Goal: Register for event/course

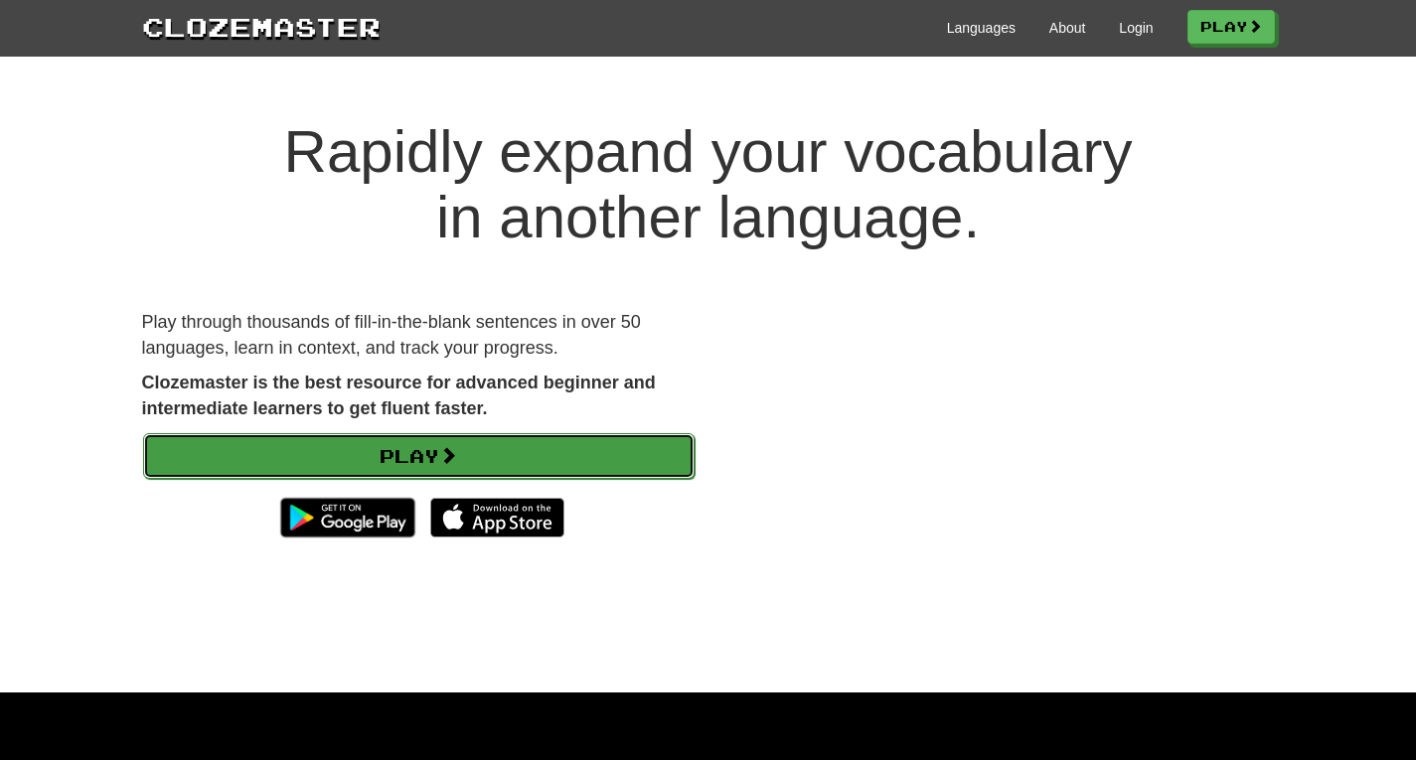
click at [558, 446] on link "Play" at bounding box center [419, 456] width 552 height 46
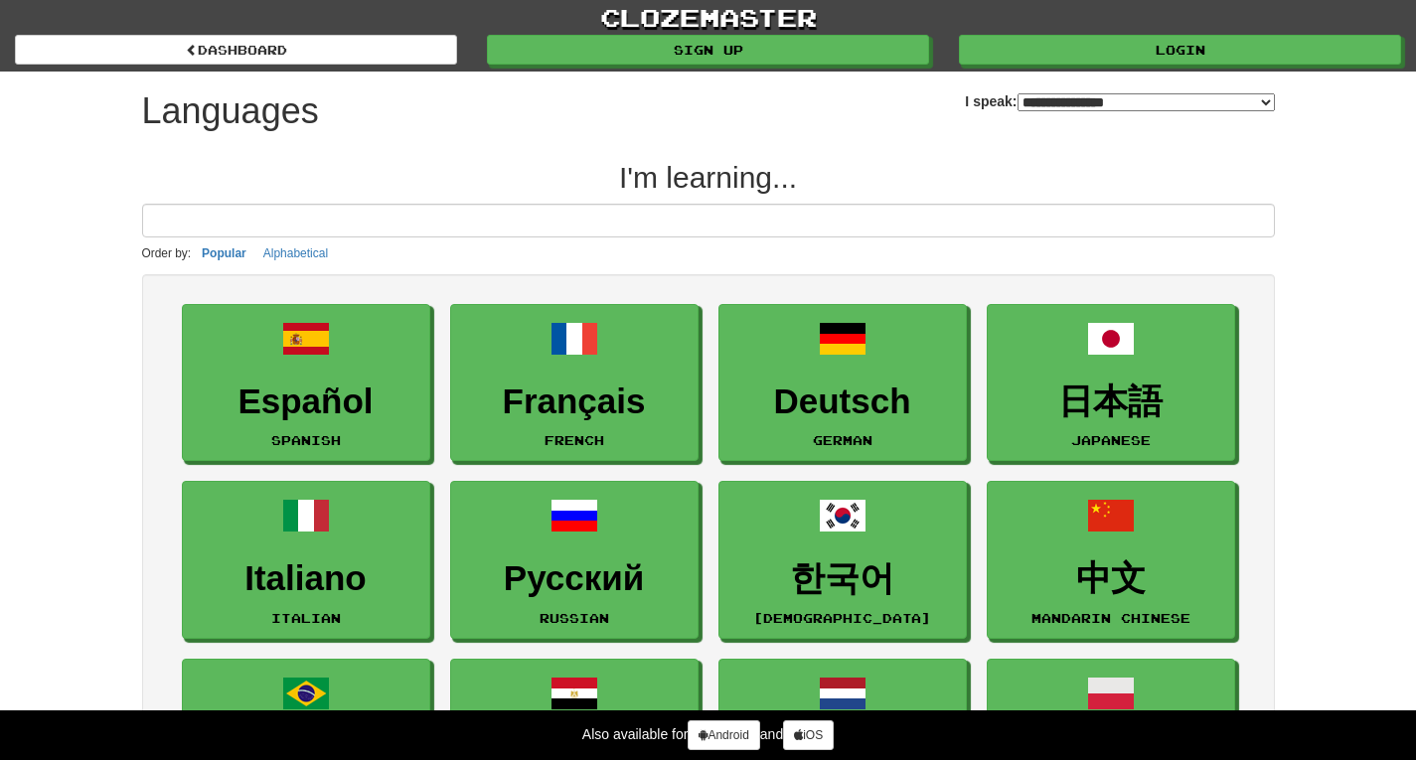
select select "*******"
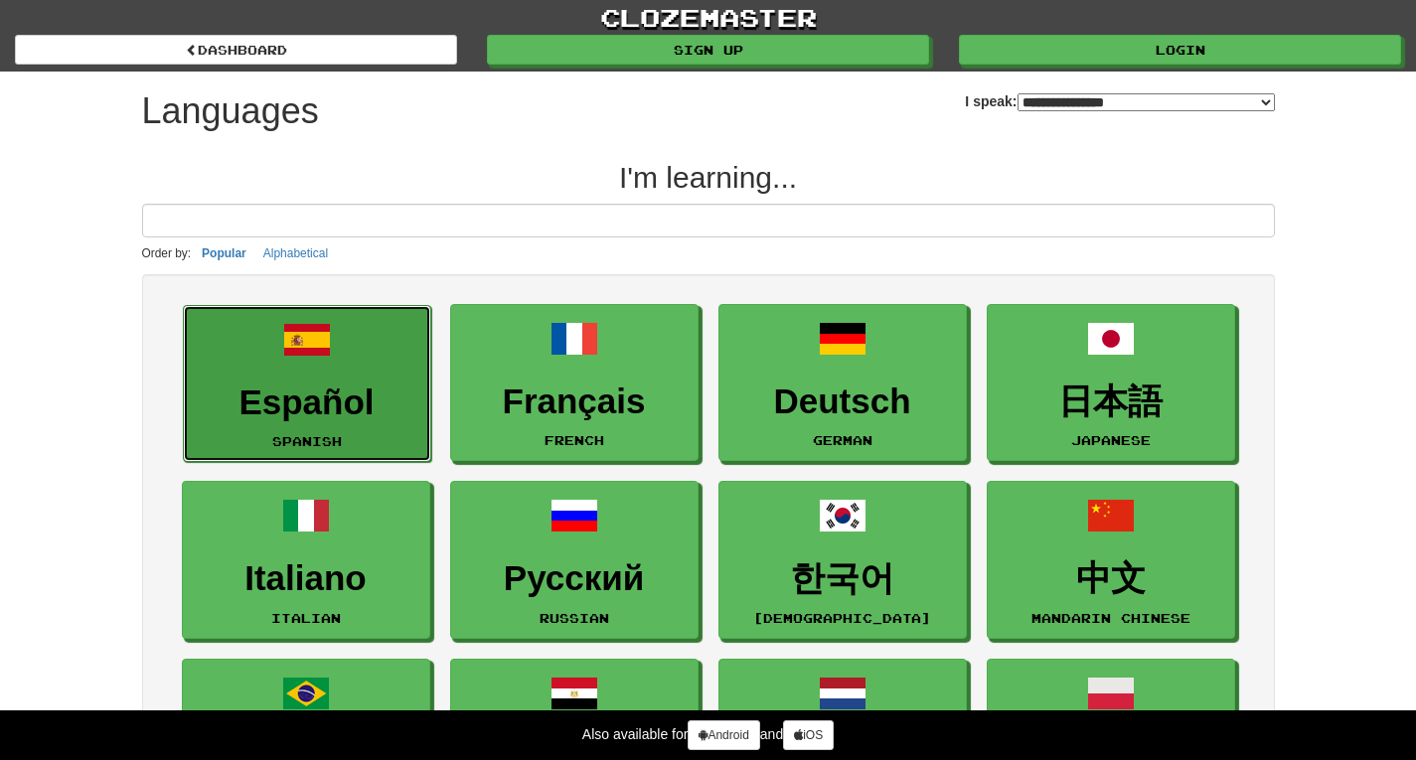
click at [313, 387] on h3 "Español" at bounding box center [307, 403] width 227 height 39
